Goal: Task Accomplishment & Management: Use online tool/utility

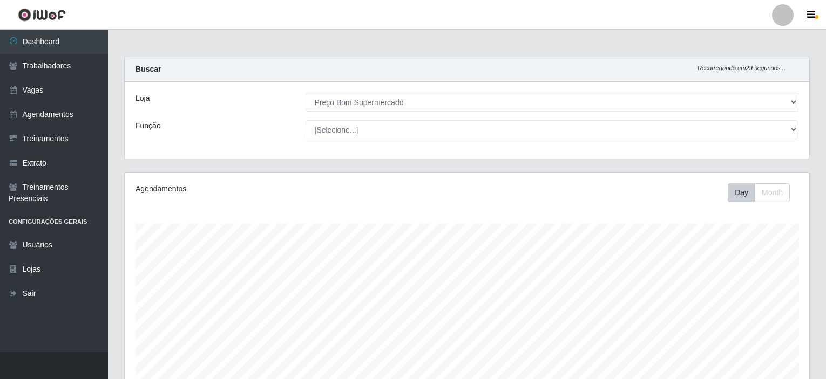
select select "387"
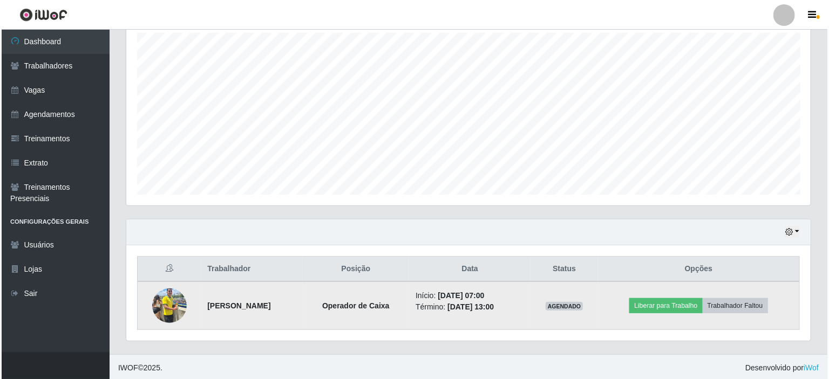
scroll to position [224, 684]
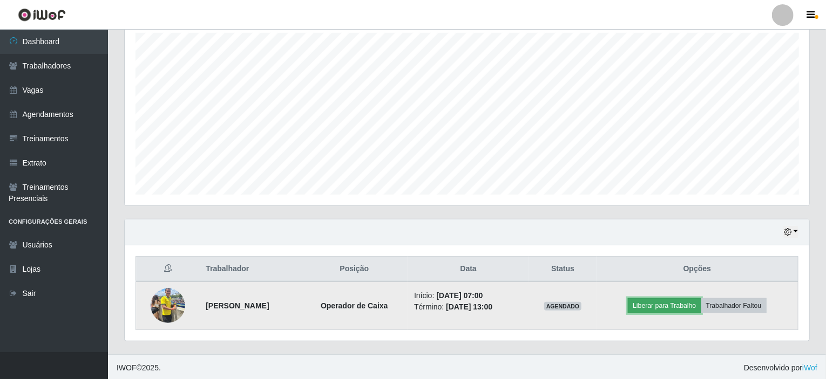
click at [695, 303] on button "Liberar para Trabalho" at bounding box center [663, 305] width 73 height 15
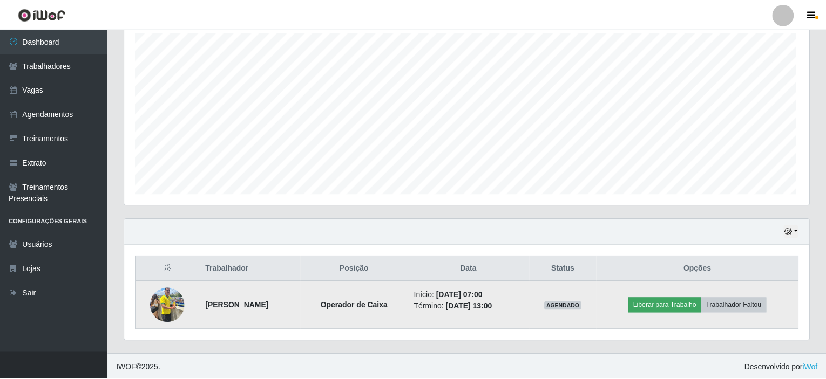
scroll to position [224, 680]
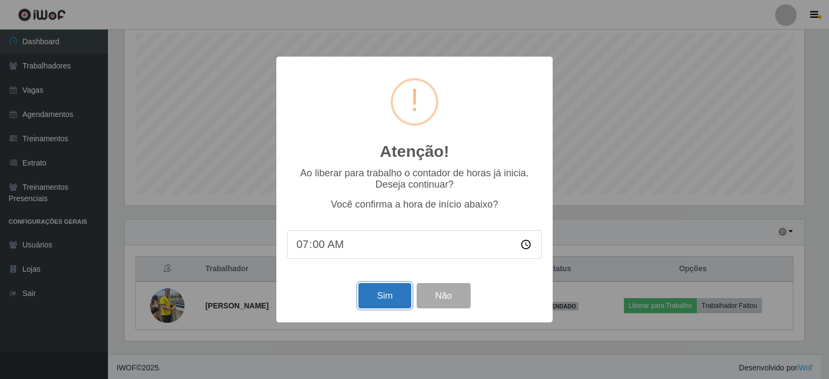
click at [385, 306] on button "Sim" at bounding box center [384, 295] width 52 height 25
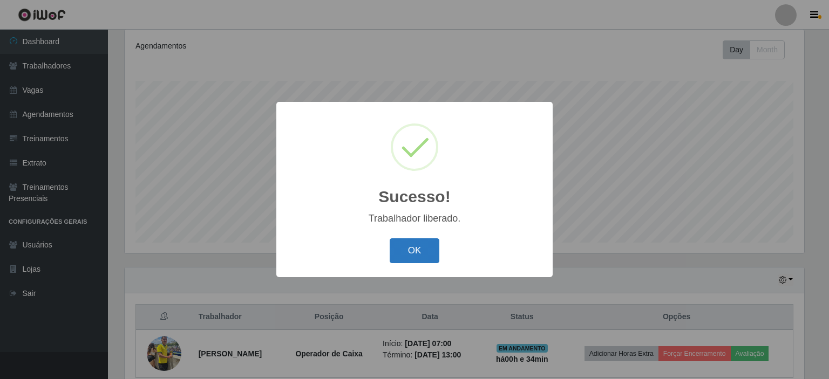
click at [399, 252] on button "OK" at bounding box center [415, 250] width 50 height 25
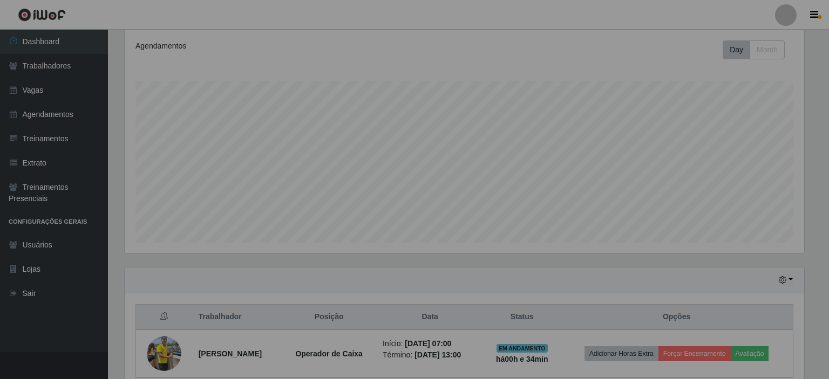
scroll to position [224, 684]
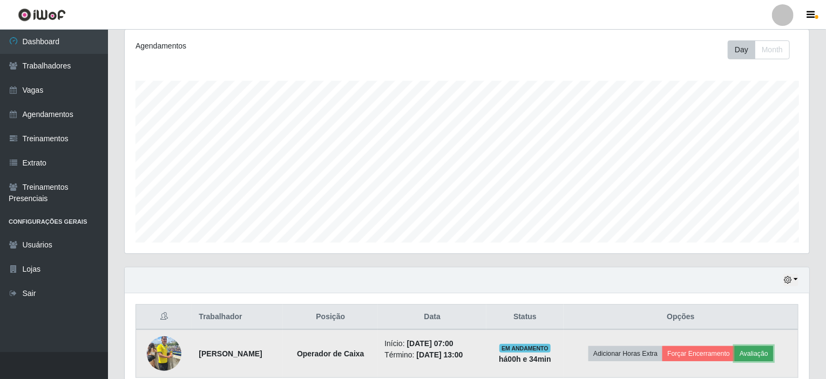
click at [772, 352] on button "Avaliação" at bounding box center [753, 353] width 38 height 15
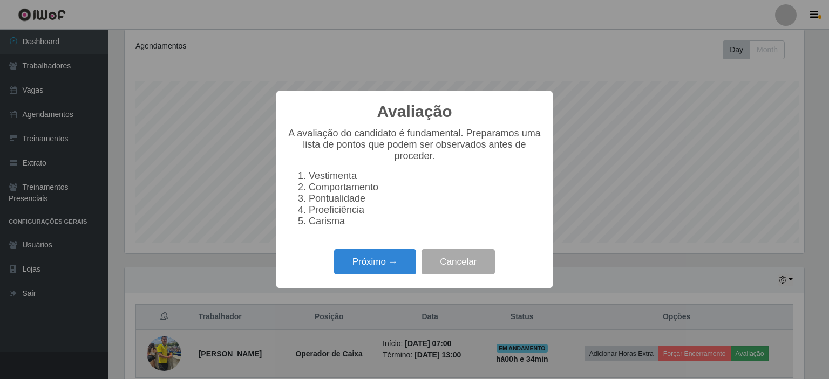
scroll to position [224, 680]
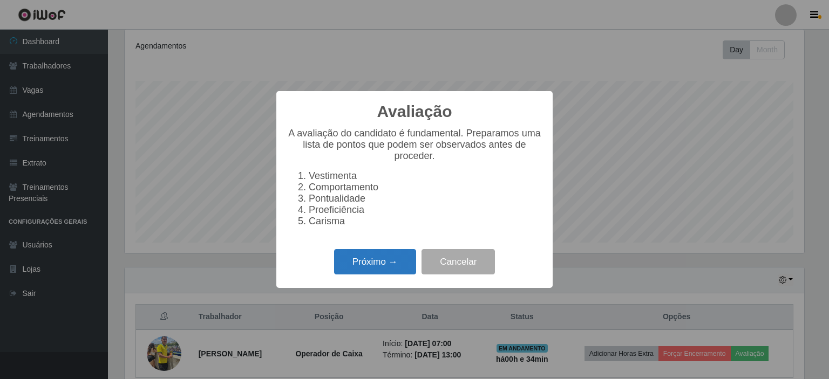
click at [354, 275] on button "Próximo →" at bounding box center [375, 261] width 82 height 25
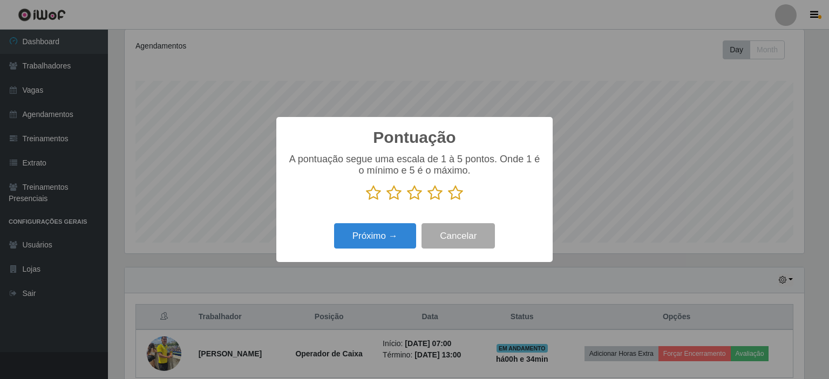
scroll to position [539328, 538872]
click at [458, 195] on icon at bounding box center [455, 193] width 15 height 16
click at [448, 201] on input "radio" at bounding box center [448, 201] width 0 height 0
click at [345, 237] on button "Próximo →" at bounding box center [375, 235] width 82 height 25
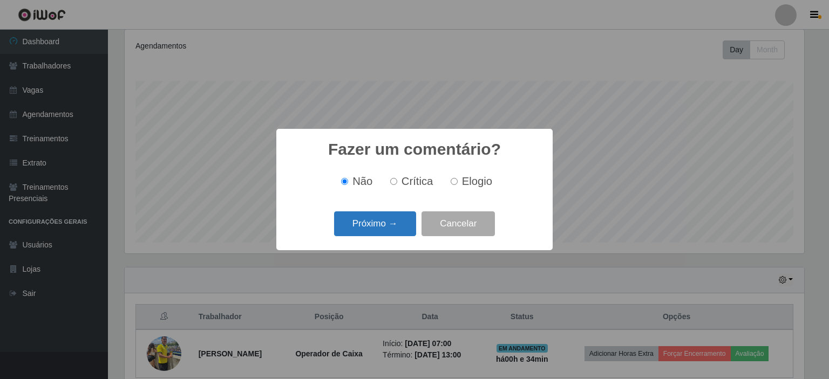
click at [349, 227] on button "Próximo →" at bounding box center [375, 224] width 82 height 25
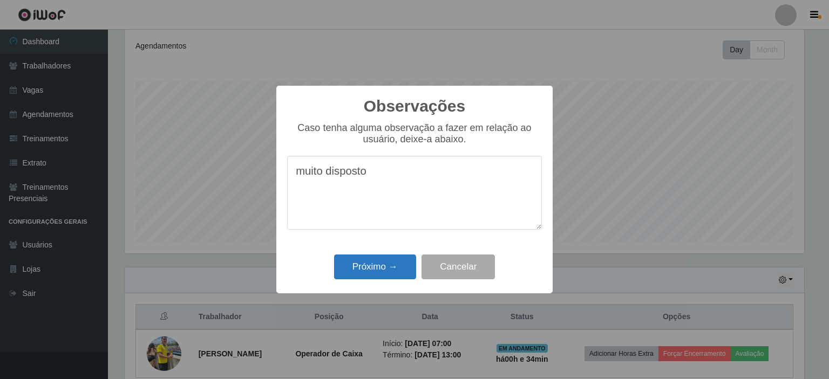
type textarea "muito disposto"
click at [365, 271] on button "Próximo →" at bounding box center [375, 267] width 82 height 25
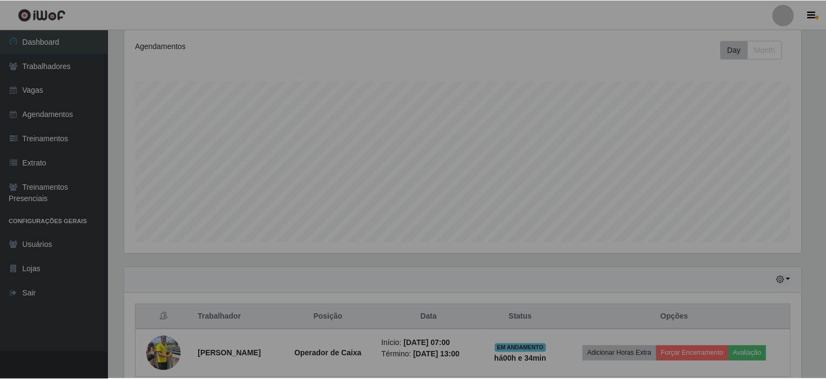
scroll to position [224, 684]
